Goal: Task Accomplishment & Management: Manage account settings

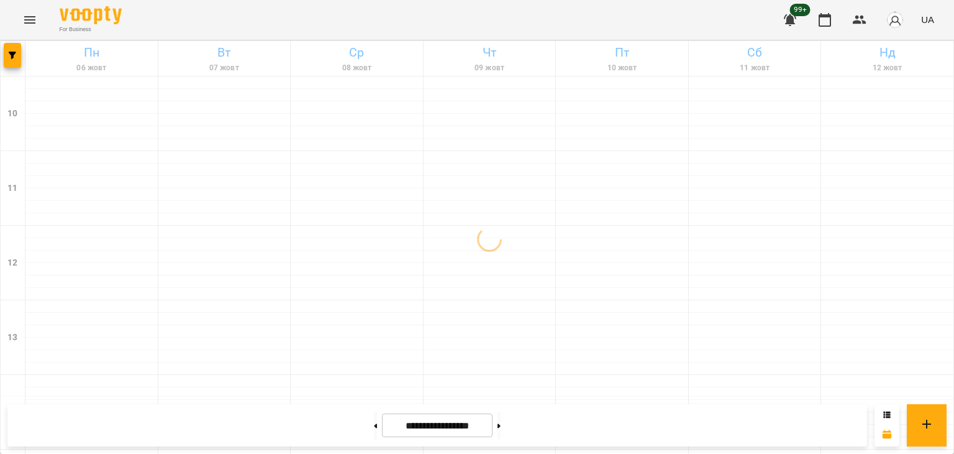
drag, startPoint x: 867, startPoint y: 189, endPoint x: 723, endPoint y: 22, distance: 220.6
click at [723, 22] on div "For Business 99+ UA" at bounding box center [477, 20] width 954 height 40
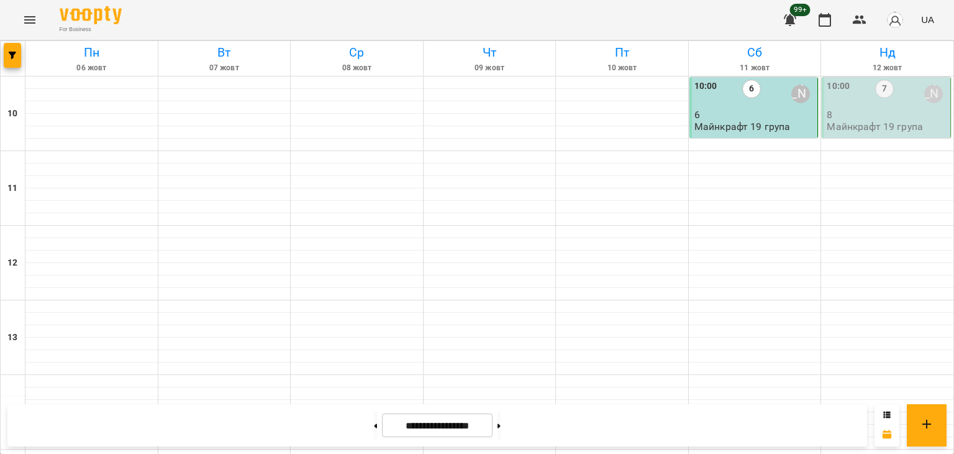
click at [892, 128] on p "Майнкрафт 19 група" at bounding box center [875, 126] width 96 height 11
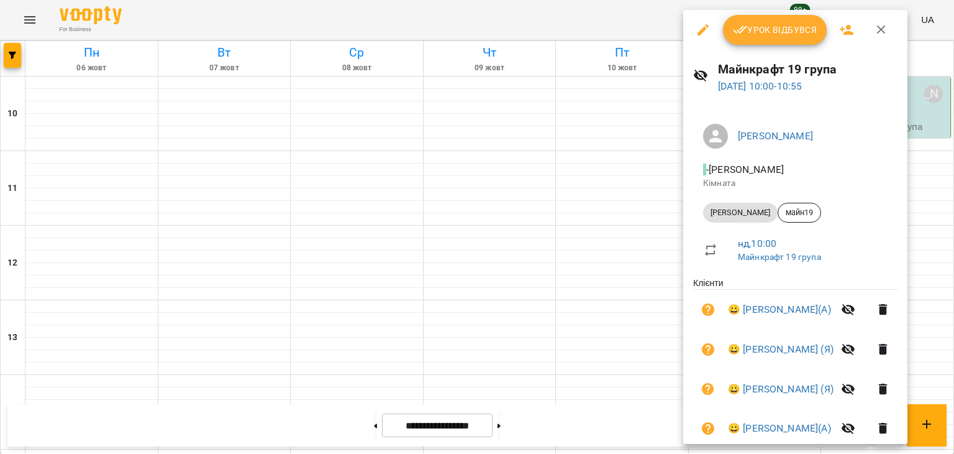
click at [776, 29] on span "Урок відбувся" at bounding box center [775, 29] width 84 height 15
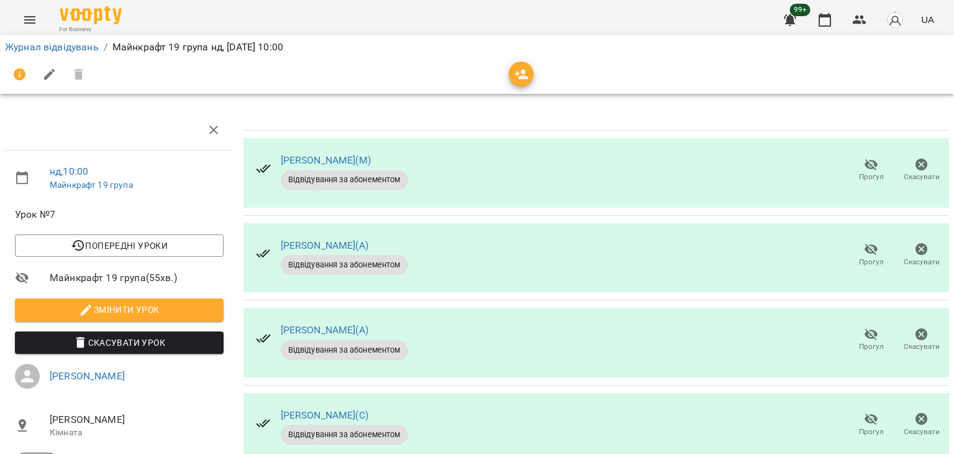
click at [859, 171] on span "Прогул" at bounding box center [871, 176] width 25 height 11
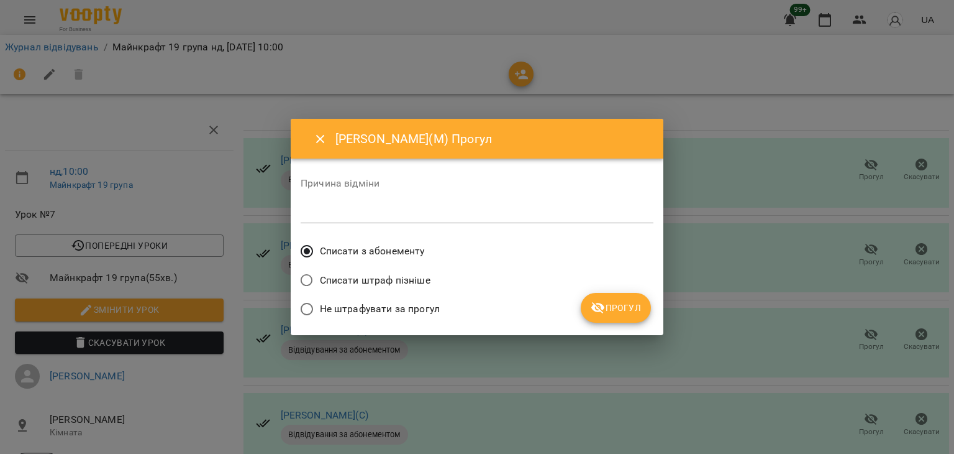
click at [393, 313] on span "Не штрафувати за прогул" at bounding box center [380, 308] width 120 height 15
click at [590, 311] on button "Прогул" at bounding box center [616, 308] width 70 height 30
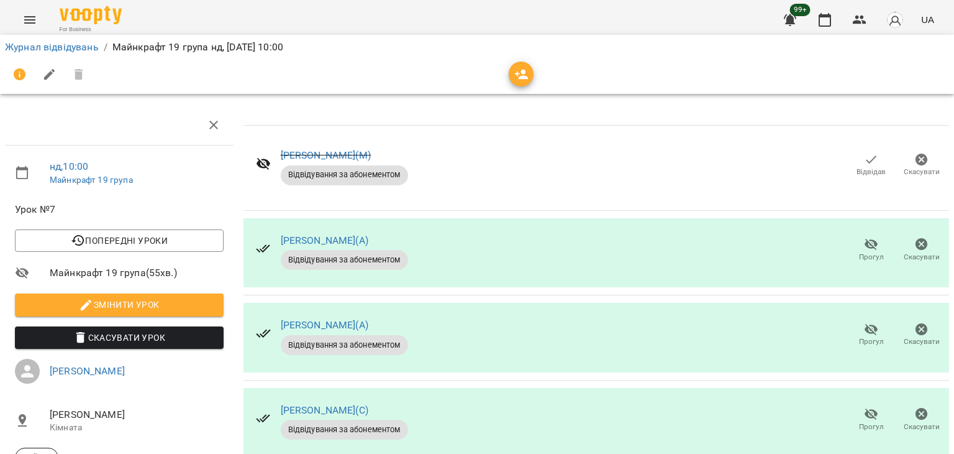
scroll to position [62, 0]
click at [864, 406] on icon "button" at bounding box center [871, 413] width 15 height 15
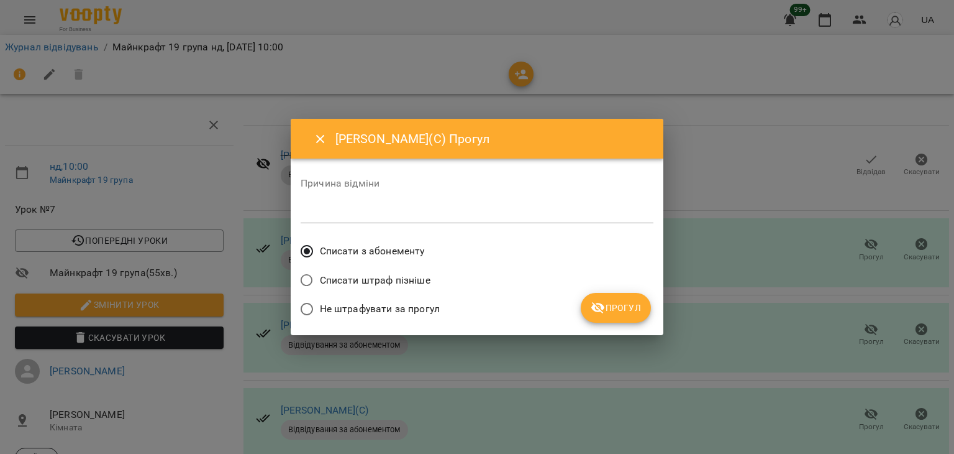
click at [373, 306] on span "Не штрафувати за прогул" at bounding box center [380, 308] width 120 height 15
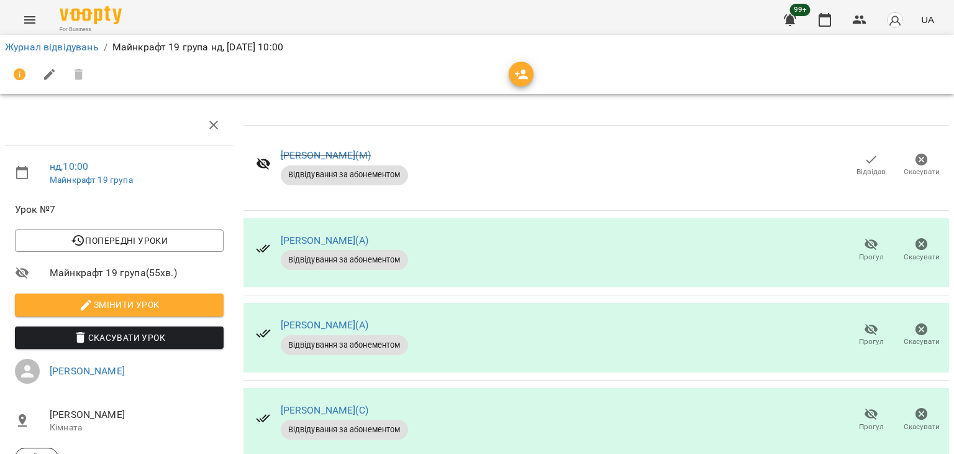
scroll to position [125, 0]
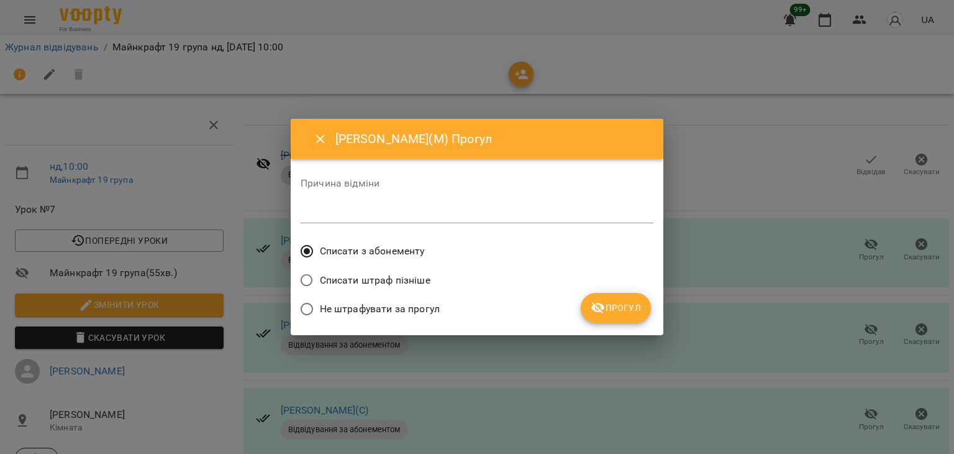
click at [363, 309] on span "Не штрафувати за прогул" at bounding box center [380, 308] width 120 height 15
click at [586, 306] on button "Прогул" at bounding box center [616, 308] width 70 height 30
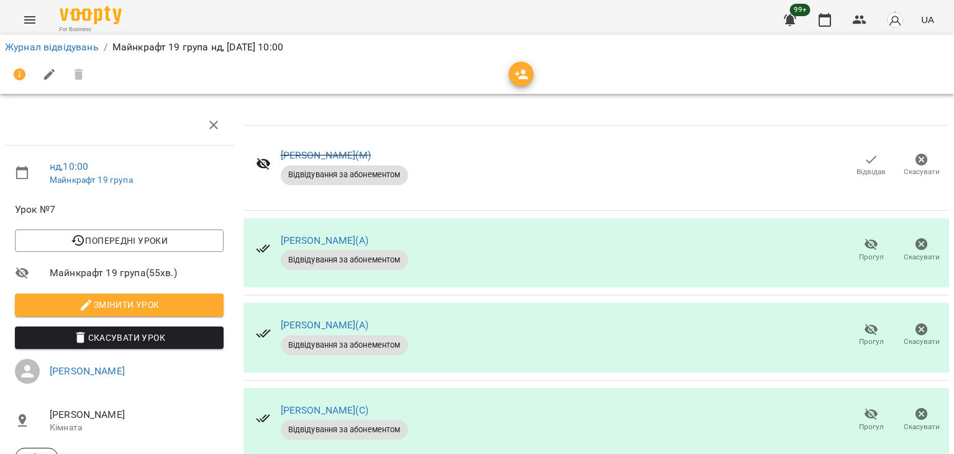
scroll to position [374, 0]
